Goal: Transaction & Acquisition: Purchase product/service

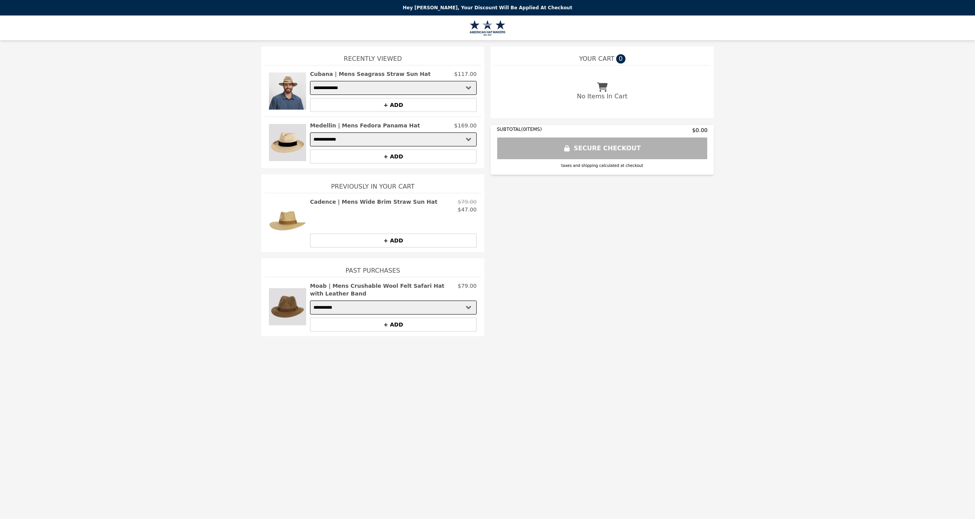
click at [286, 90] on img at bounding box center [287, 91] width 37 height 42
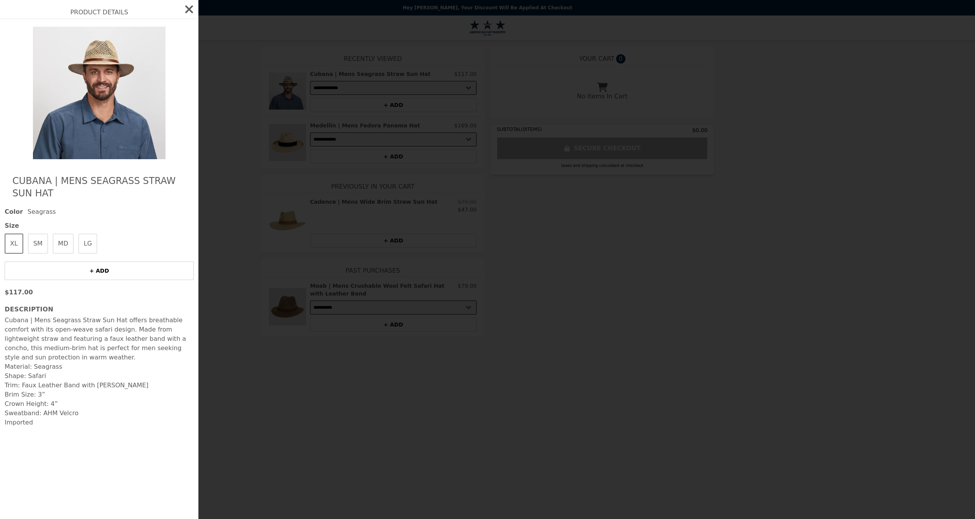
click at [194, 12] on icon "button" at bounding box center [189, 9] width 12 height 12
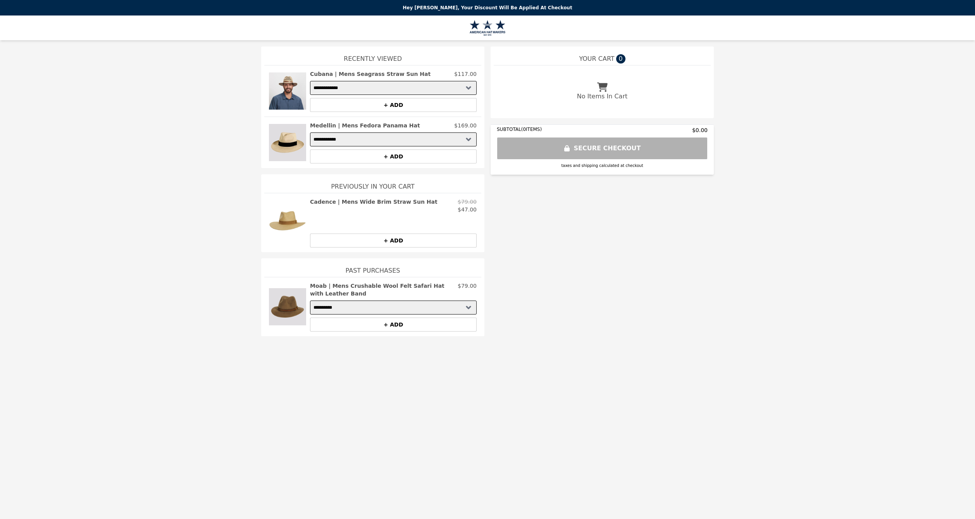
click at [292, 312] on img at bounding box center [287, 307] width 37 height 50
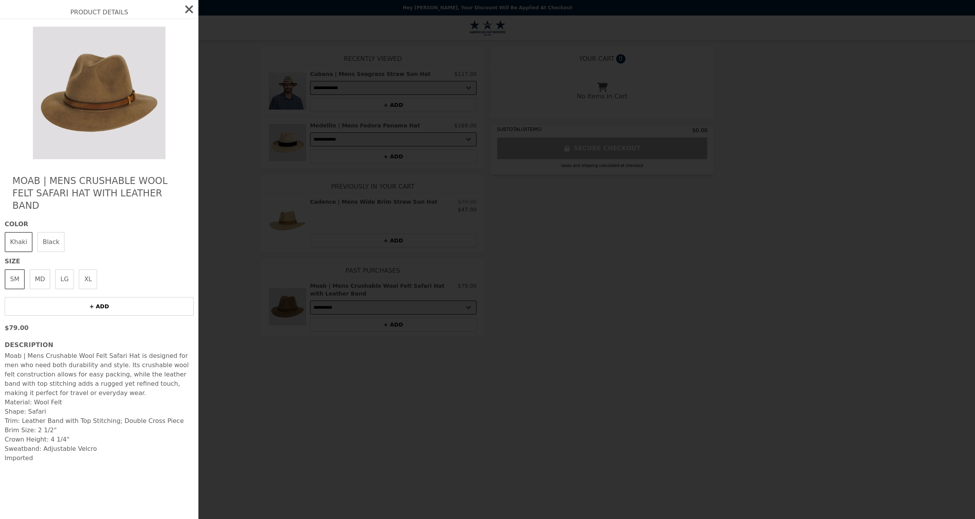
click at [93, 114] on img at bounding box center [99, 93] width 142 height 133
click at [94, 95] on img at bounding box center [99, 93] width 142 height 133
click at [112, 137] on img at bounding box center [99, 93] width 142 height 133
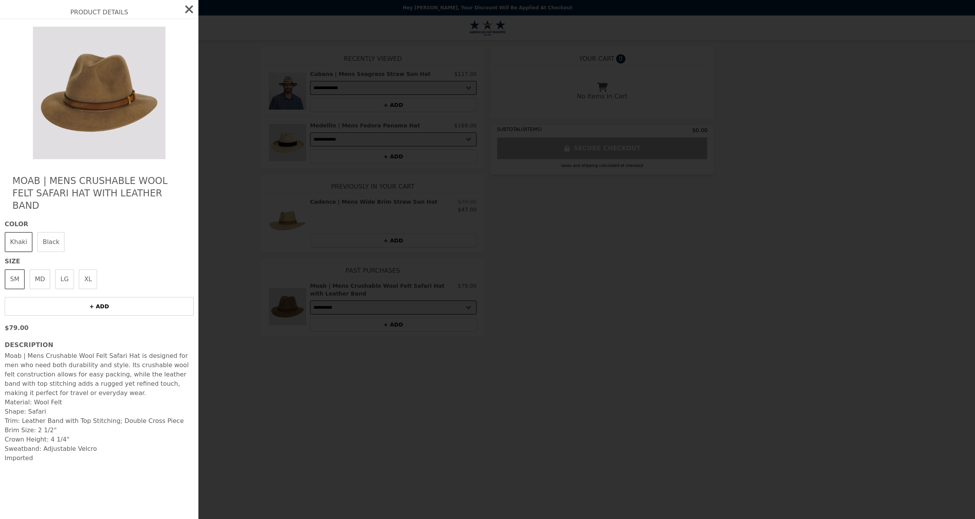
click at [50, 234] on button "Black" at bounding box center [51, 242] width 28 height 20
click at [14, 232] on button "Khaki" at bounding box center [19, 242] width 28 height 20
click at [193, 9] on icon "button" at bounding box center [189, 9] width 12 height 12
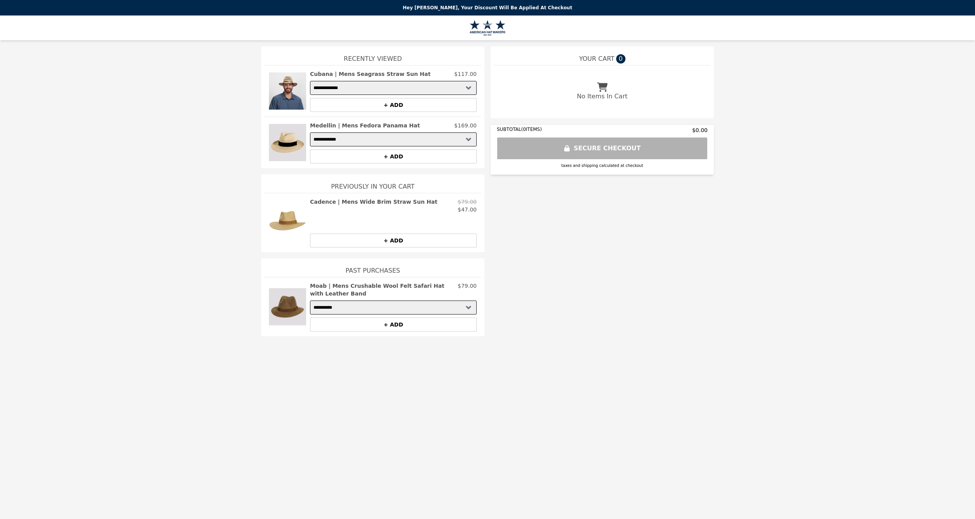
click at [285, 226] on img at bounding box center [287, 223] width 37 height 50
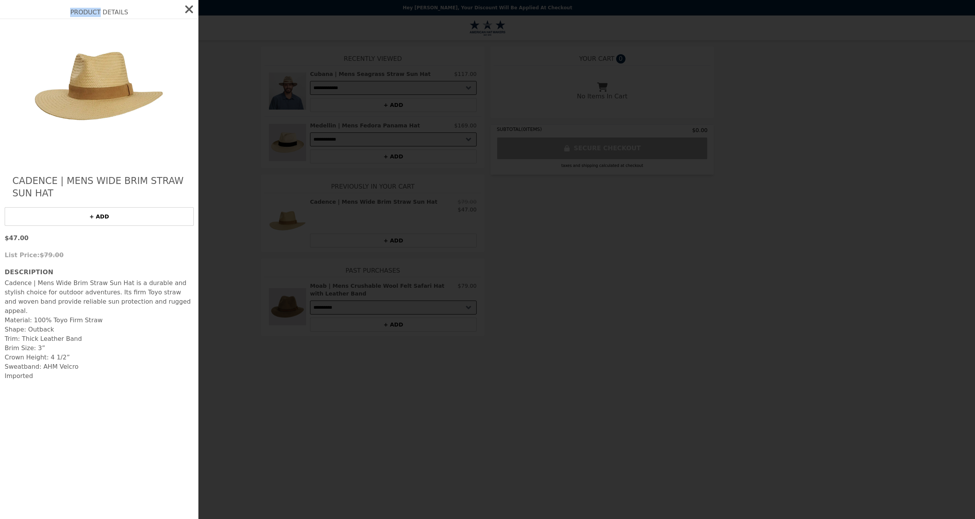
click at [285, 226] on div "Product Details Cadence | Mens Wide Brim Straw Sun Hat + ADD $47.00 List Price:…" at bounding box center [487, 259] width 975 height 519
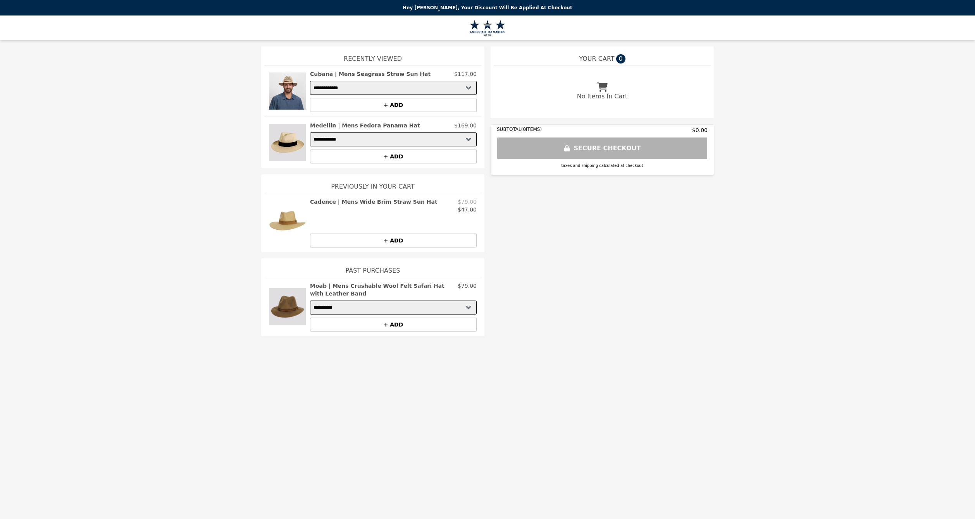
click at [291, 145] on img at bounding box center [287, 143] width 37 height 42
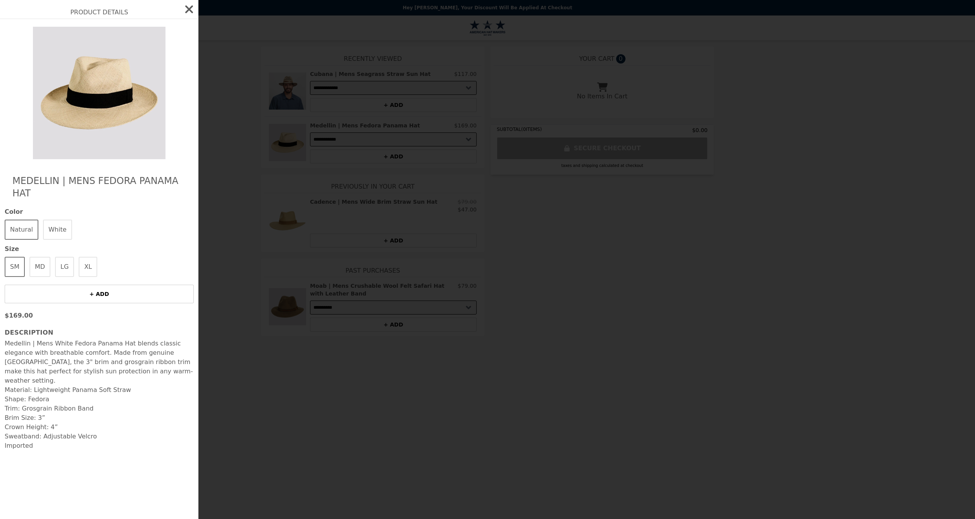
click at [66, 257] on button "LG" at bounding box center [64, 267] width 19 height 20
click at [445, 234] on div "Product Details Medellin | Mens Fedora Panama Hat Color Natural White Size SM M…" at bounding box center [487, 259] width 975 height 519
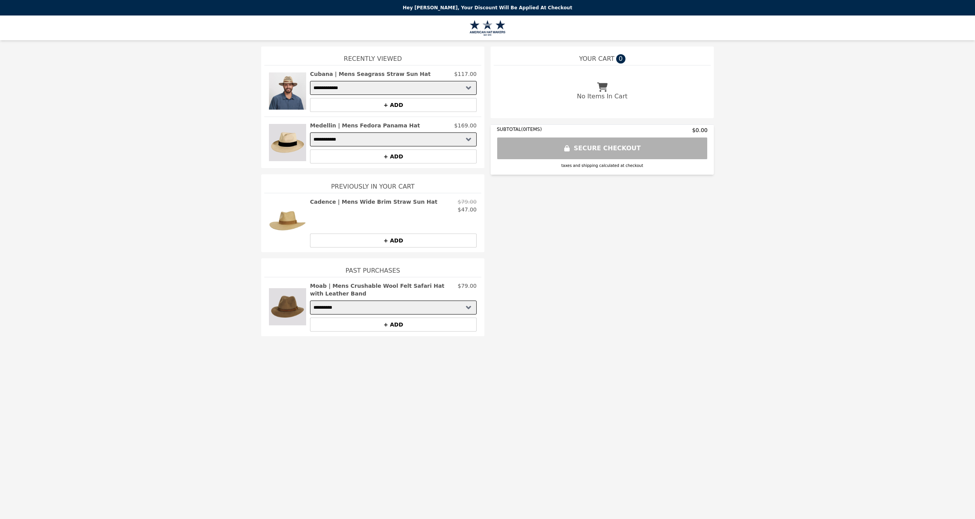
click at [296, 138] on img at bounding box center [287, 143] width 37 height 42
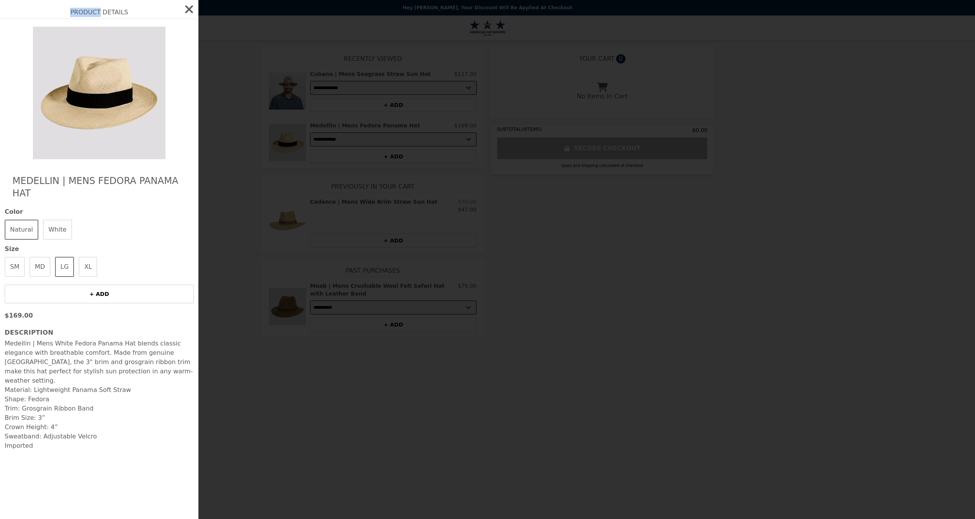
click at [296, 138] on div "Product Details Medellin | Mens Fedora Panama Hat Color Natural White Size SM M…" at bounding box center [487, 259] width 975 height 519
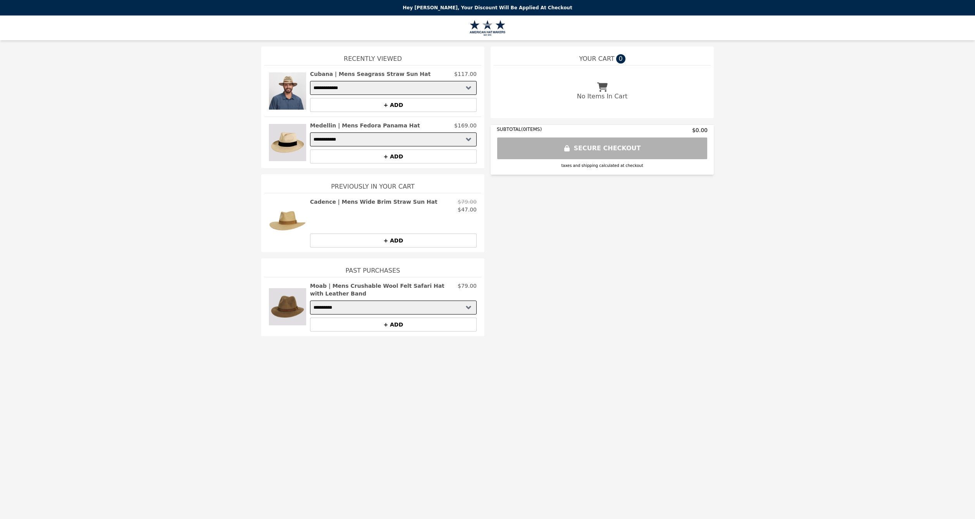
click at [296, 138] on img at bounding box center [287, 143] width 37 height 42
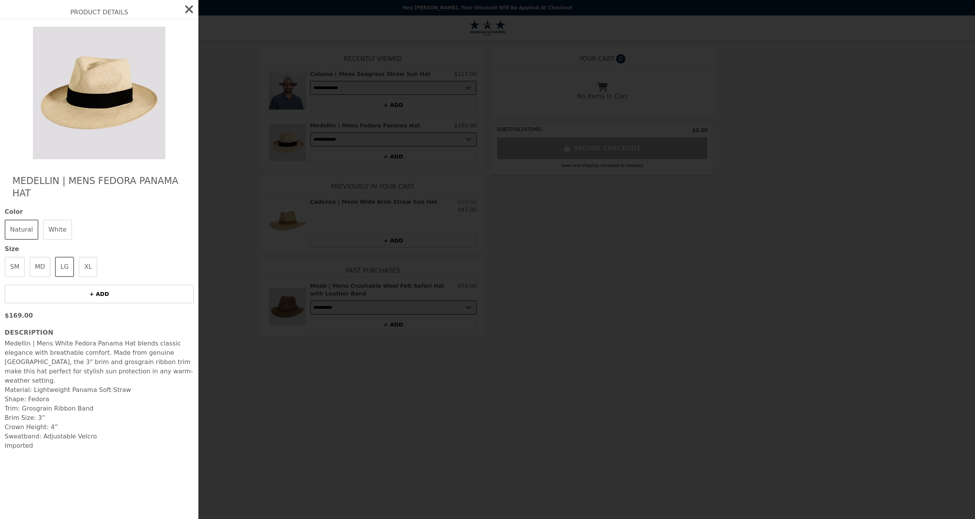
click at [189, 9] on icon "button" at bounding box center [189, 9] width 8 height 8
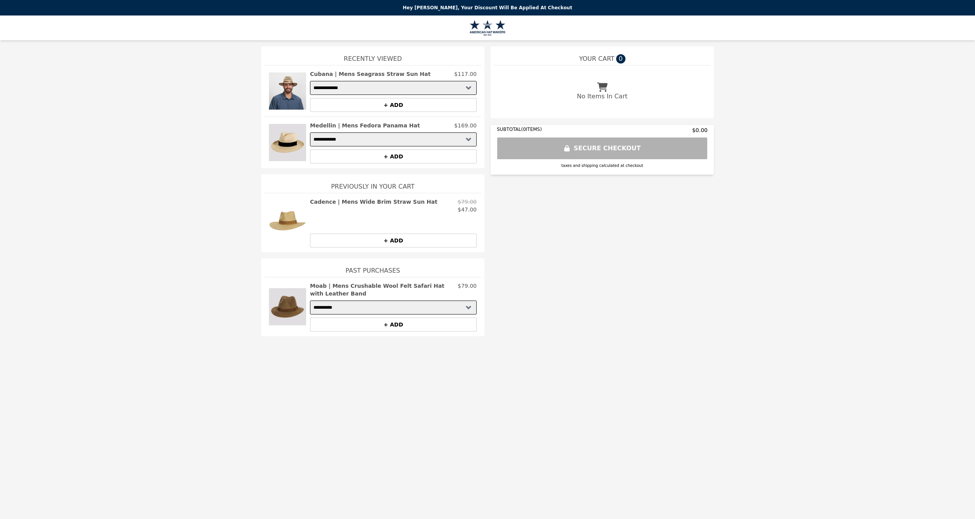
click at [374, 55] on h1 "Recently Viewed" at bounding box center [372, 56] width 217 height 19
click at [615, 148] on div "SUBTOTAL ( 0 ITEMS) $0.00 SECURE CHECKOUT taxes and shipping calculated at chec…" at bounding box center [602, 149] width 223 height 50
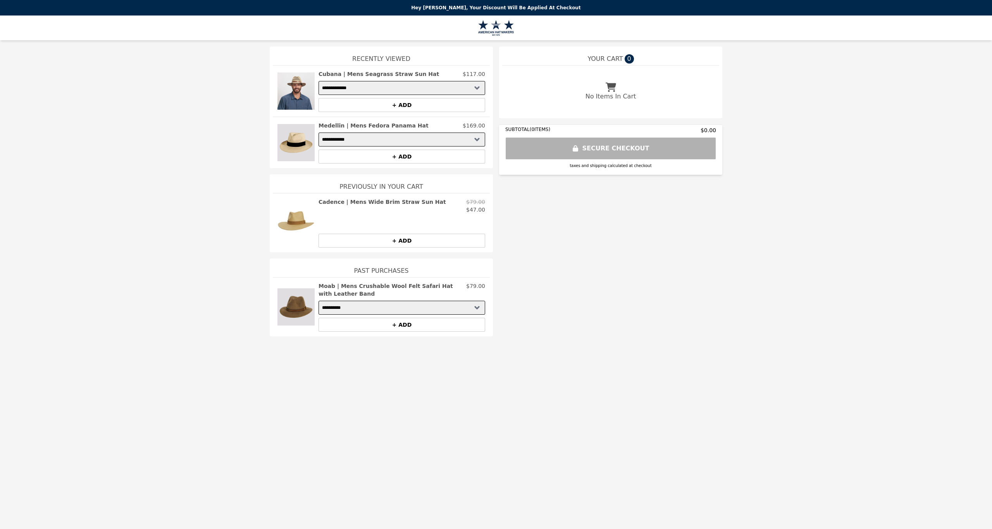
click at [510, 26] on img at bounding box center [496, 28] width 36 height 16
